Goal: Browse casually

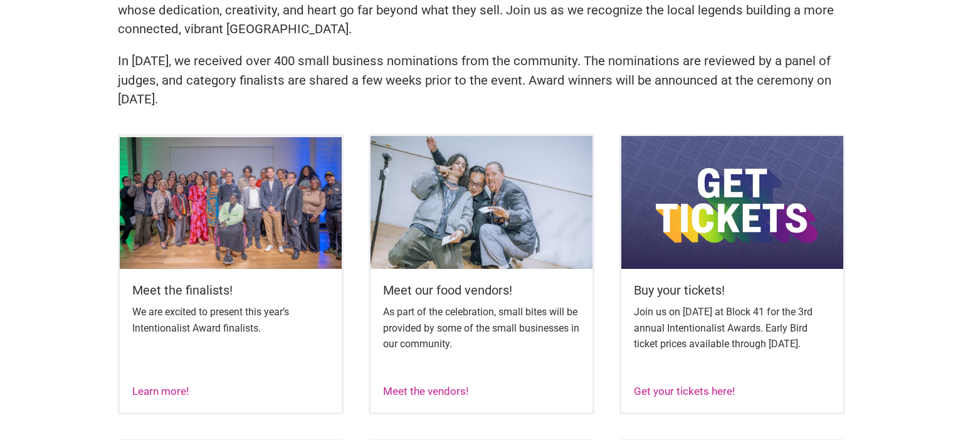
scroll to position [463, 0]
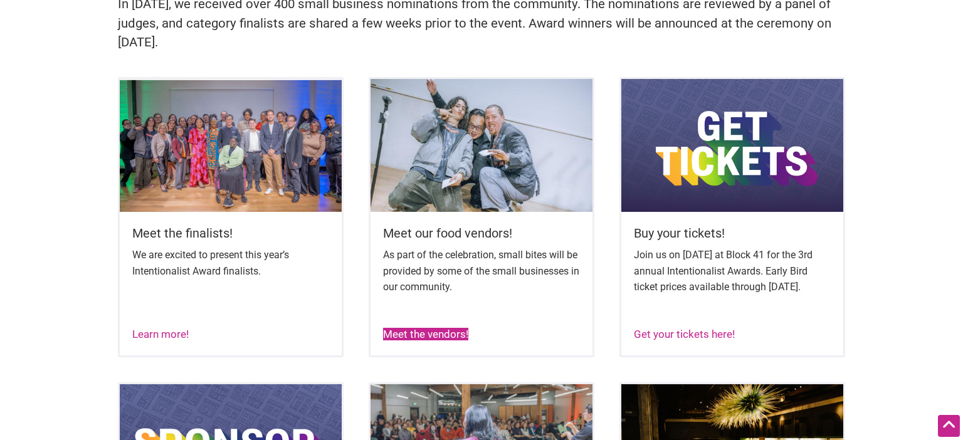
click at [448, 341] on link "Meet the vendors!" at bounding box center [425, 334] width 85 height 13
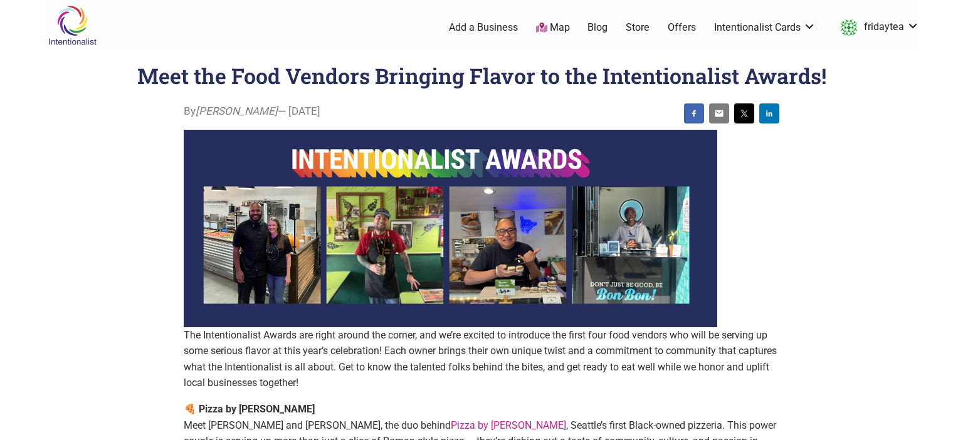
click at [76, 21] on img at bounding box center [73, 25] width 60 height 41
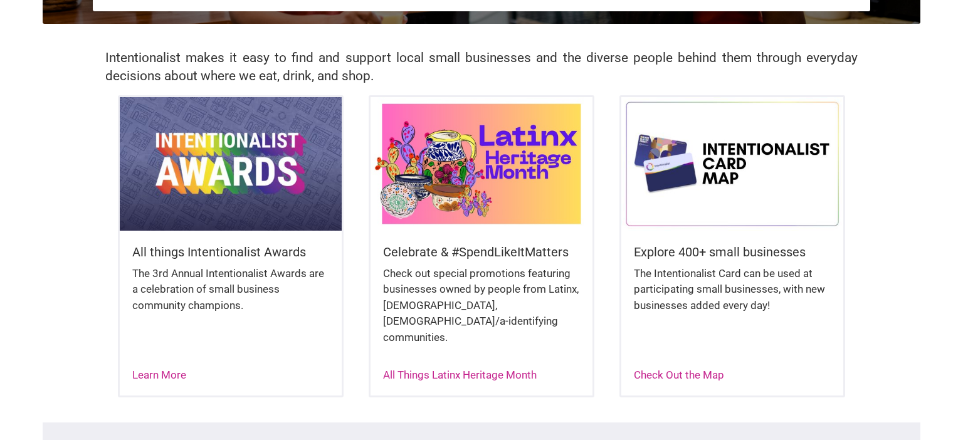
scroll to position [265, 0]
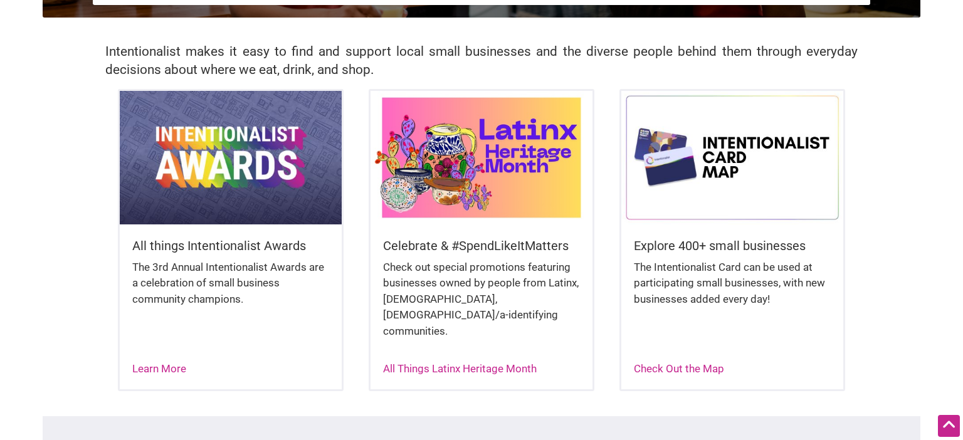
click at [460, 157] on img at bounding box center [482, 157] width 222 height 133
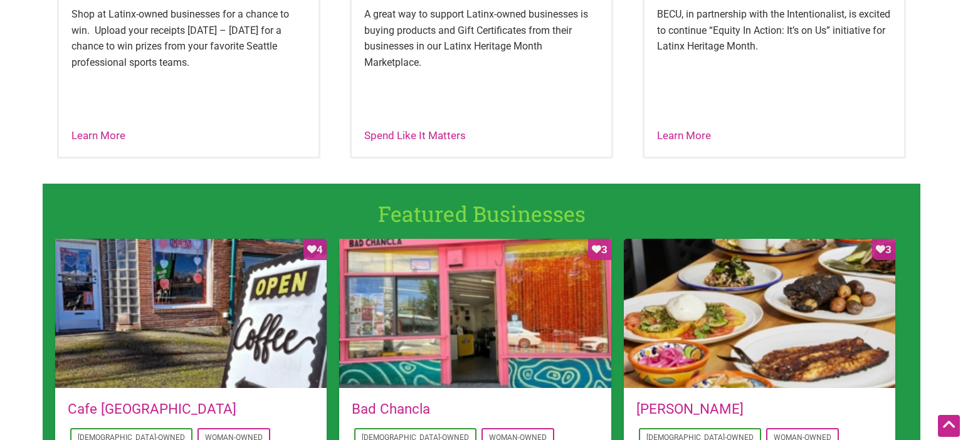
scroll to position [406, 0]
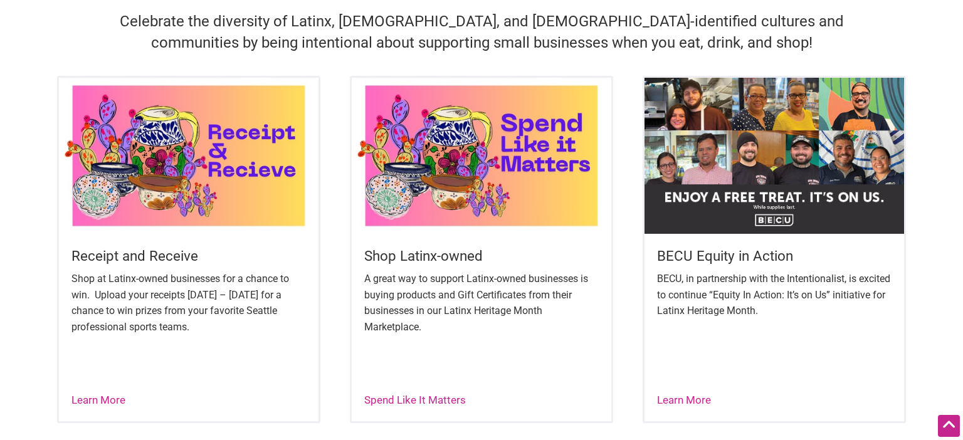
click at [207, 176] on img at bounding box center [189, 156] width 260 height 156
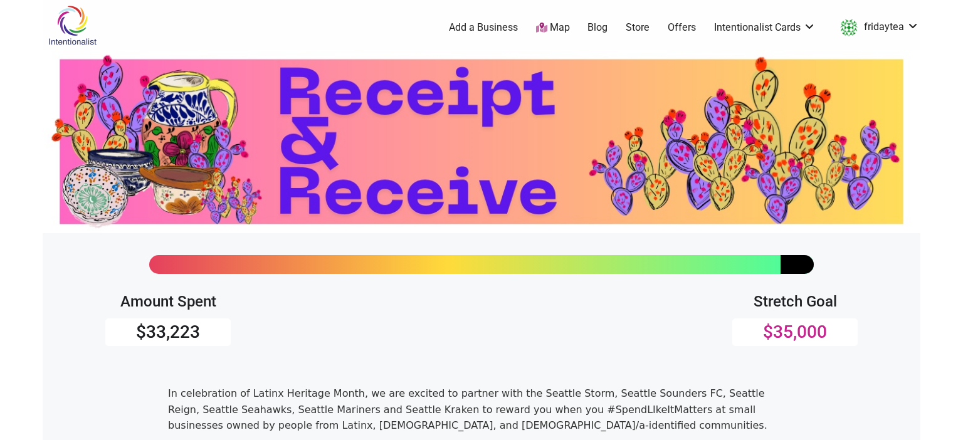
click at [81, 27] on img at bounding box center [73, 25] width 60 height 41
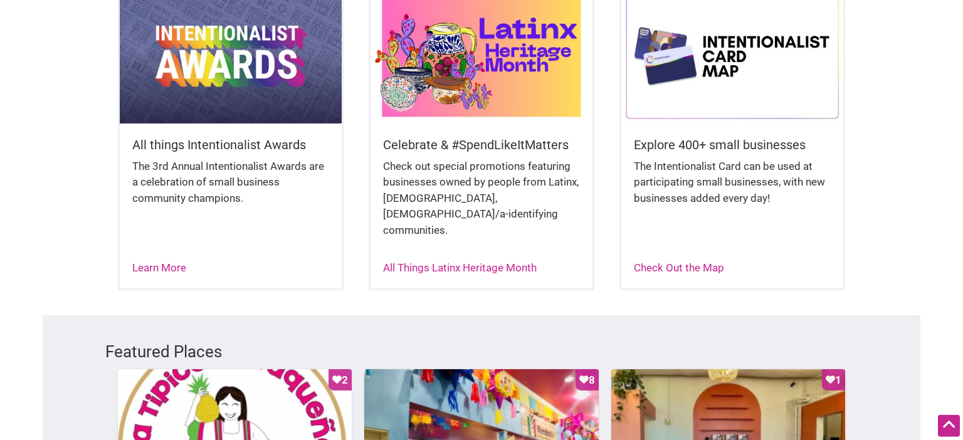
scroll to position [265, 0]
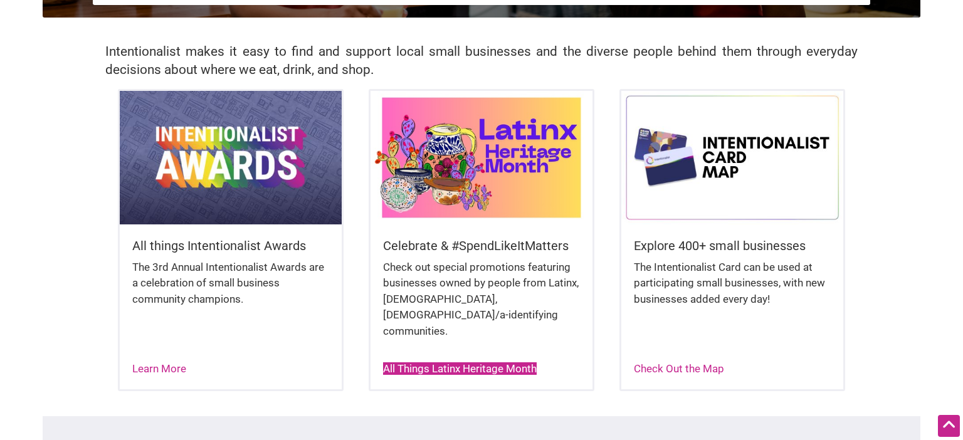
click at [451, 362] on link "All Things Latinx Heritage Month" at bounding box center [460, 368] width 154 height 13
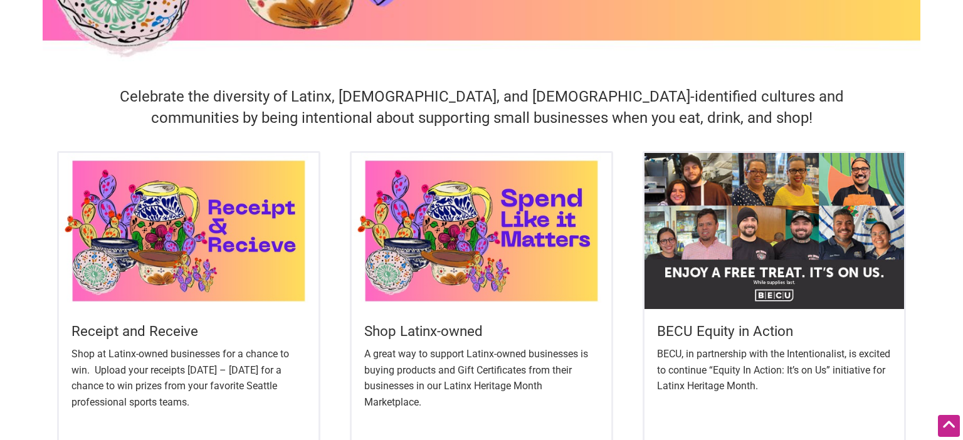
scroll to position [529, 0]
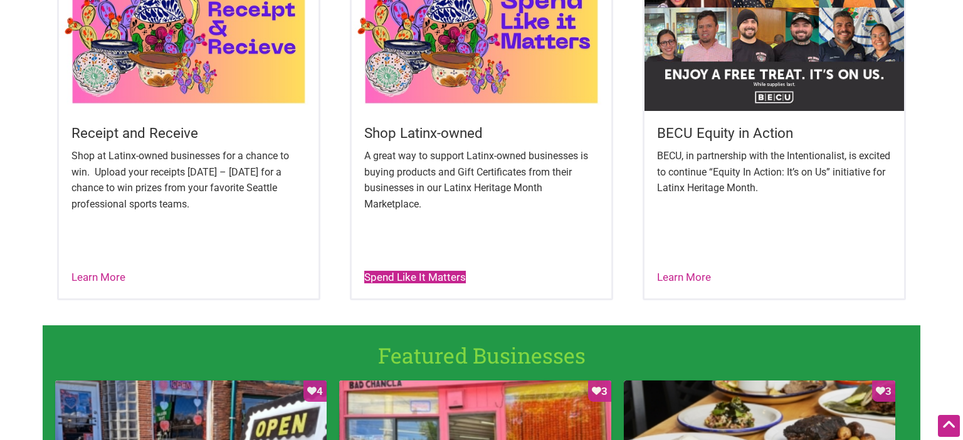
click at [391, 284] on div "Spend Like It Matters" at bounding box center [415, 278] width 102 height 16
click at [491, 85] on img at bounding box center [482, 33] width 260 height 156
click at [492, 85] on img at bounding box center [482, 33] width 260 height 156
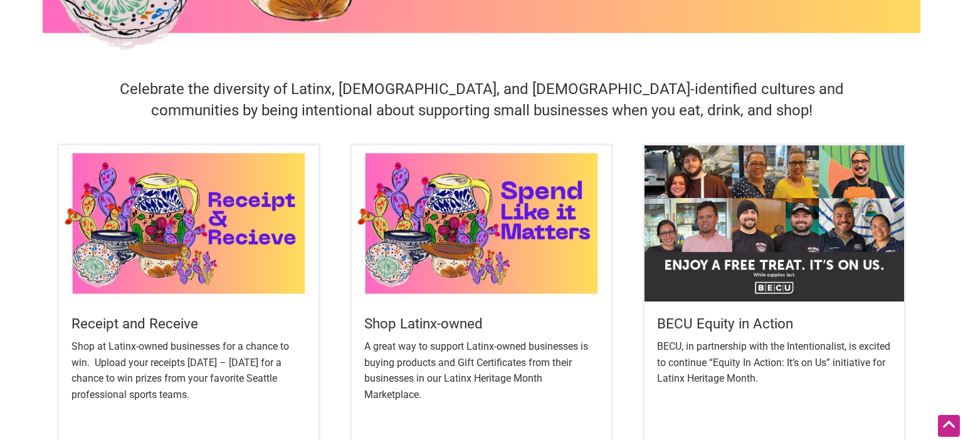
scroll to position [331, 0]
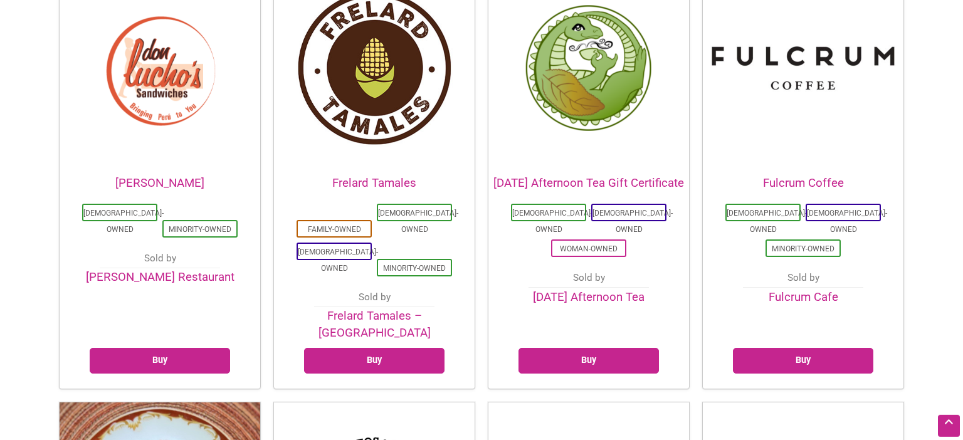
scroll to position [1191, 0]
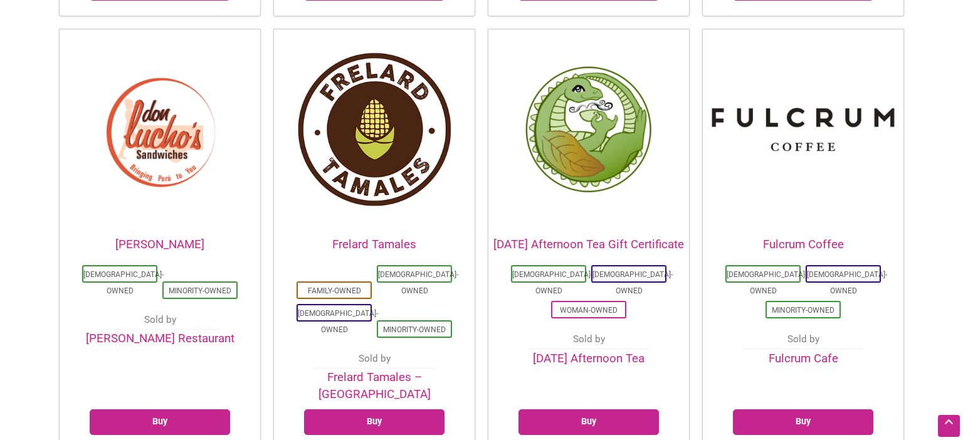
click at [595, 83] on img at bounding box center [588, 129] width 201 height 201
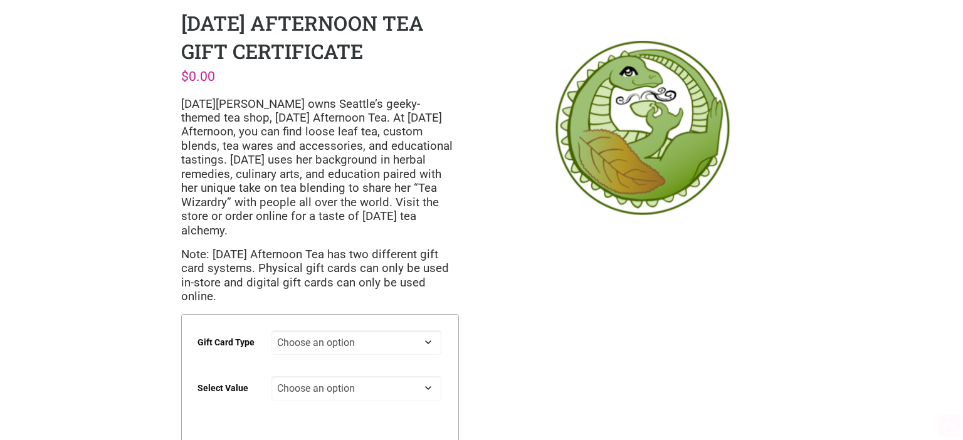
scroll to position [66, 0]
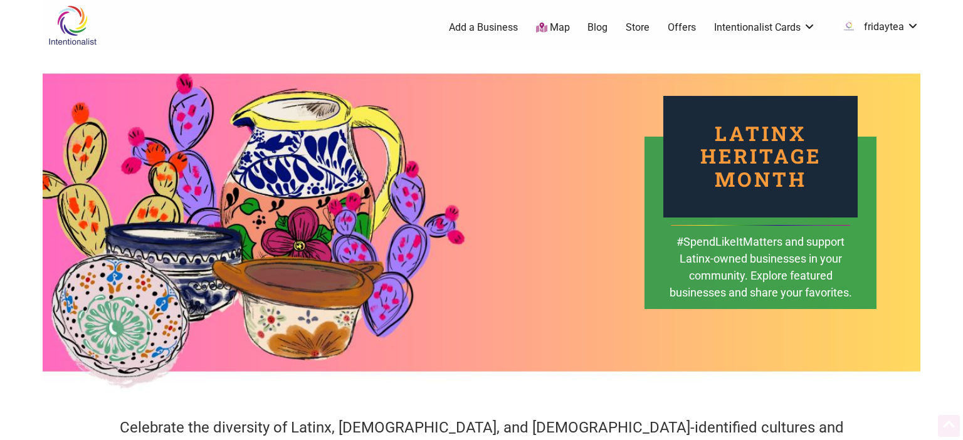
scroll to position [331, 0]
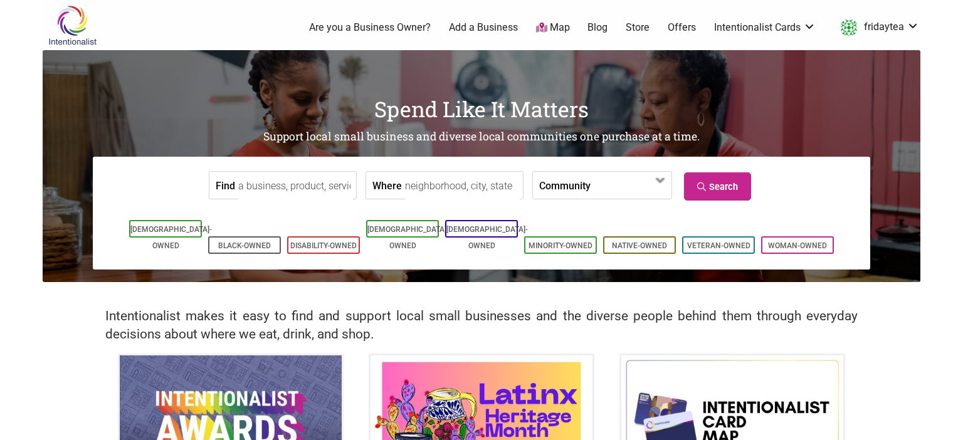
scroll to position [132, 0]
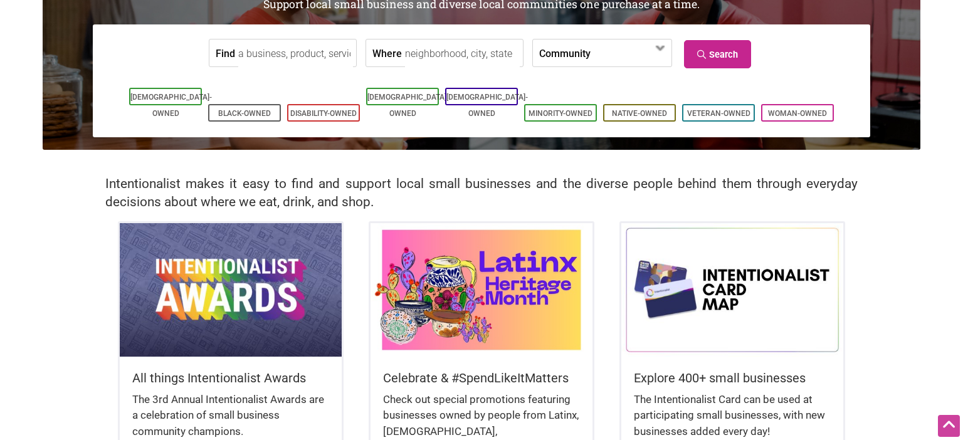
click at [529, 255] on img at bounding box center [482, 289] width 222 height 133
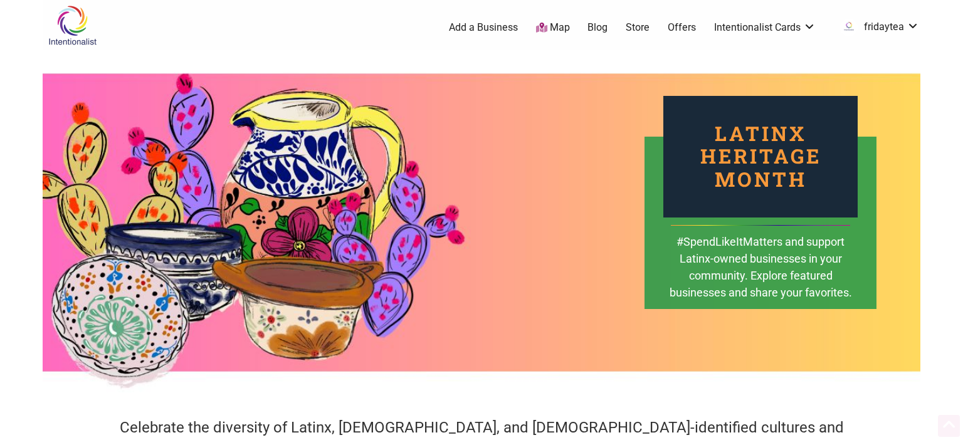
scroll to position [340, 0]
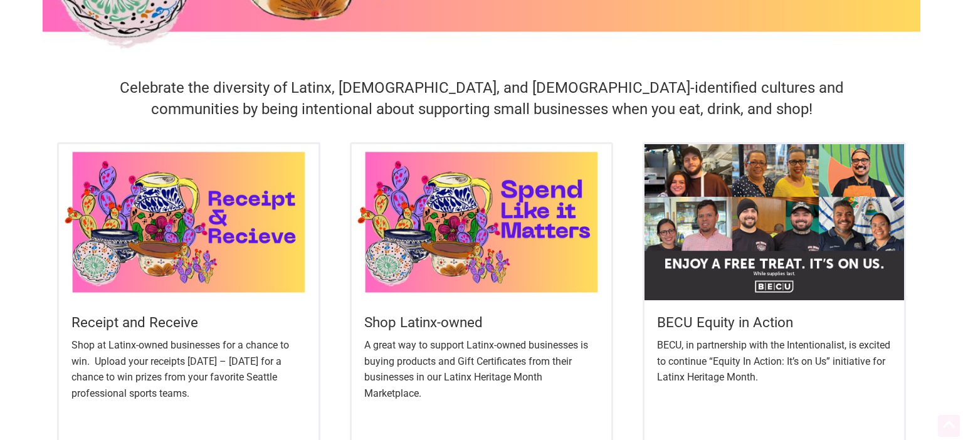
click at [539, 277] on img at bounding box center [482, 222] width 260 height 156
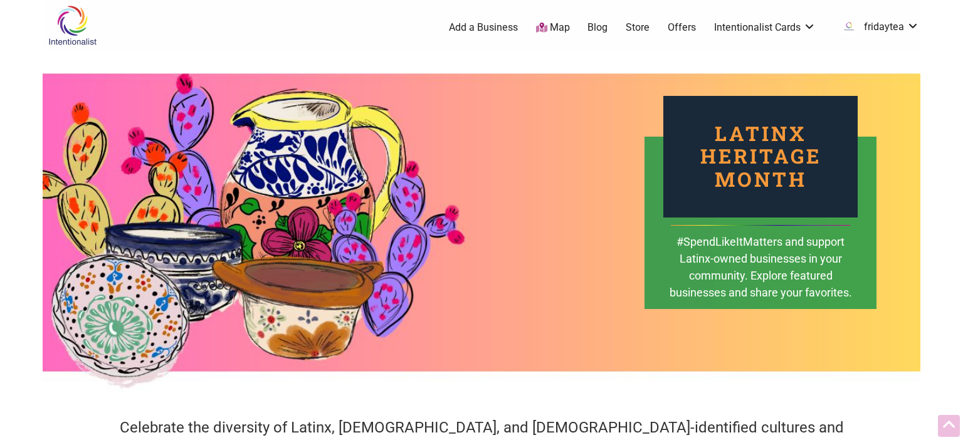
scroll to position [482, 0]
